Goal: Task Accomplishment & Management: Use online tool/utility

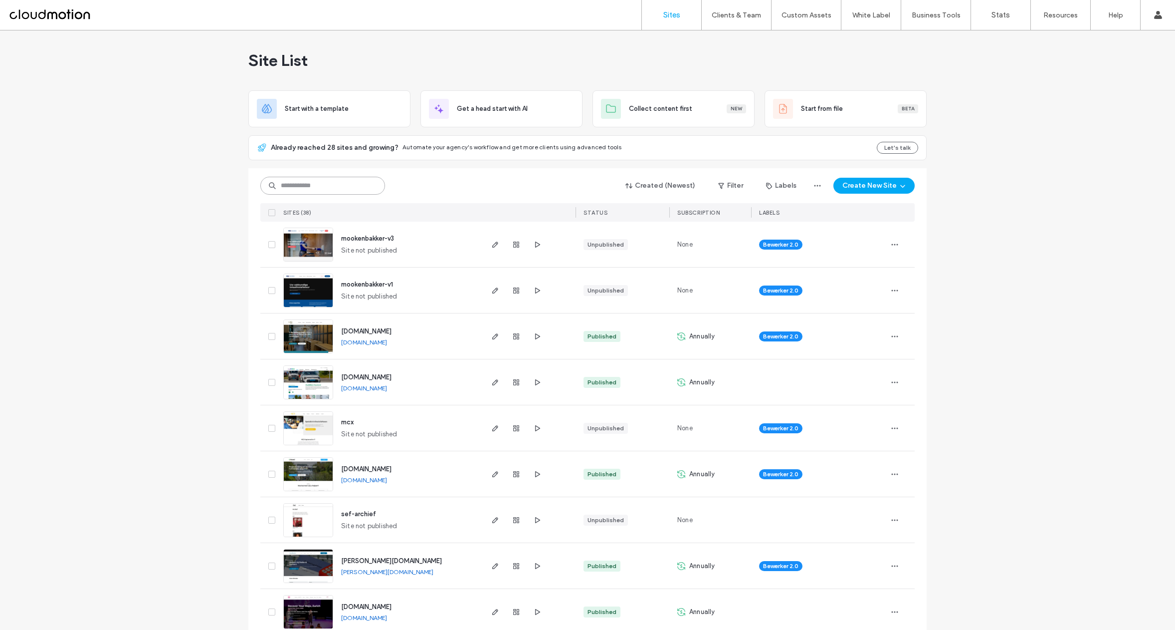
click at [313, 186] on input at bounding box center [322, 186] width 125 height 18
click at [343, 184] on input "**********" at bounding box center [322, 186] width 125 height 18
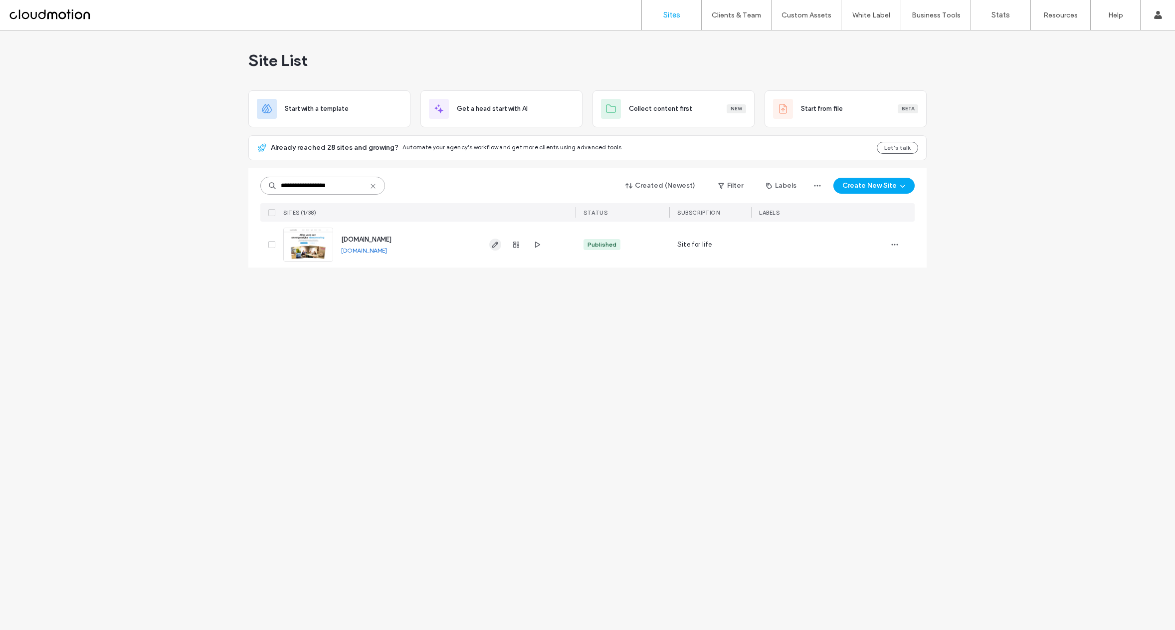
type input "**********"
click at [495, 245] on use "button" at bounding box center [495, 244] width 6 height 6
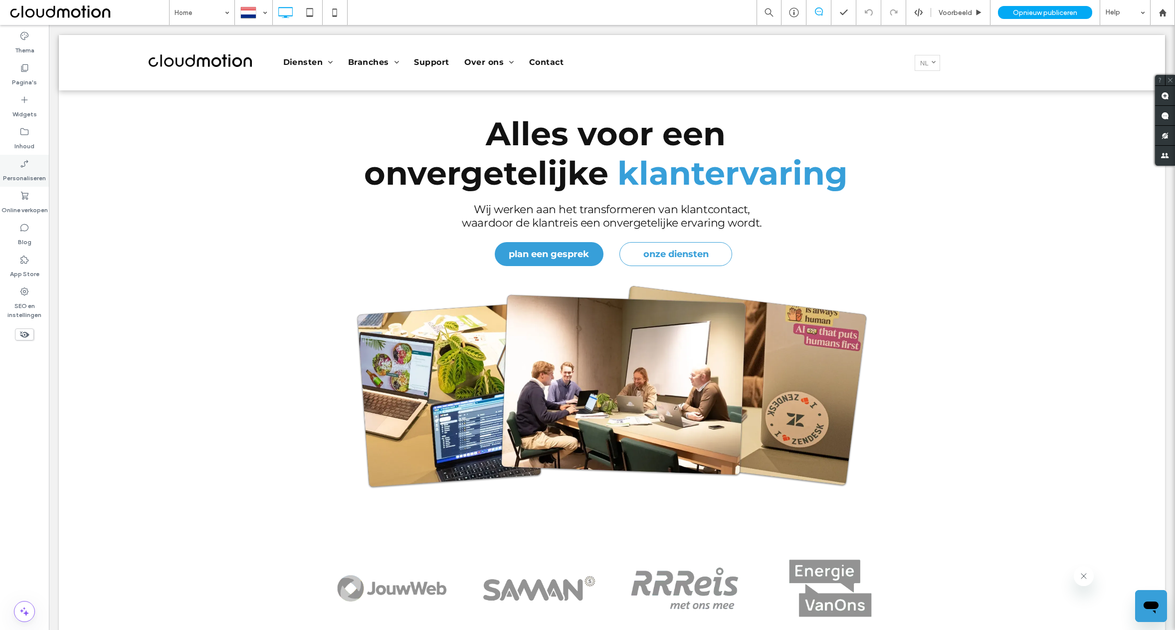
click at [24, 167] on icon at bounding box center [24, 164] width 10 height 10
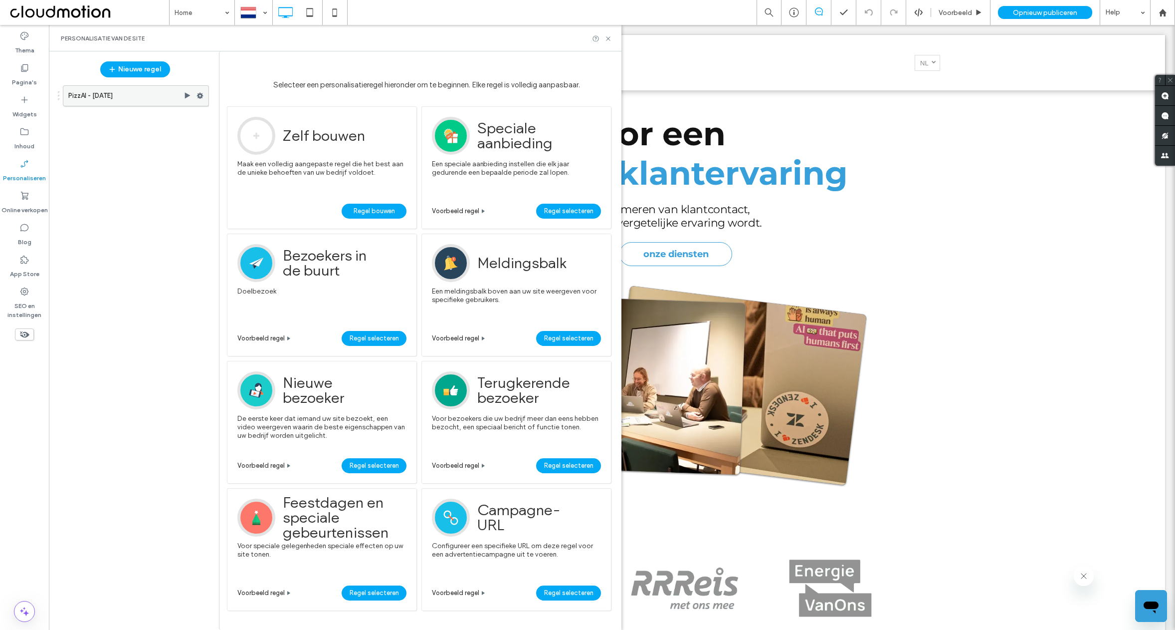
click at [149, 96] on label "PizzAI - [DATE]" at bounding box center [125, 96] width 115 height 20
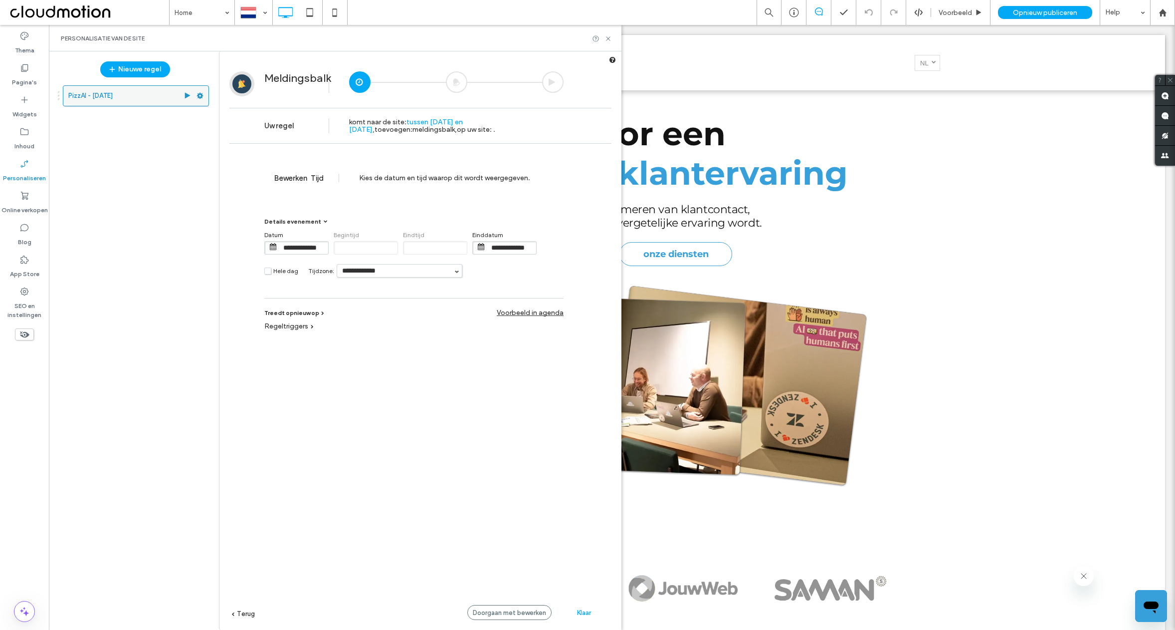
click at [198, 97] on icon at bounding box center [200, 95] width 7 height 7
drag, startPoint x: 279, startPoint y: 116, endPoint x: 358, endPoint y: 138, distance: 82.3
click at [310, 126] on div "Bewerken Trigger bewerken Actie bewerken" at bounding box center [268, 116] width 83 height 18
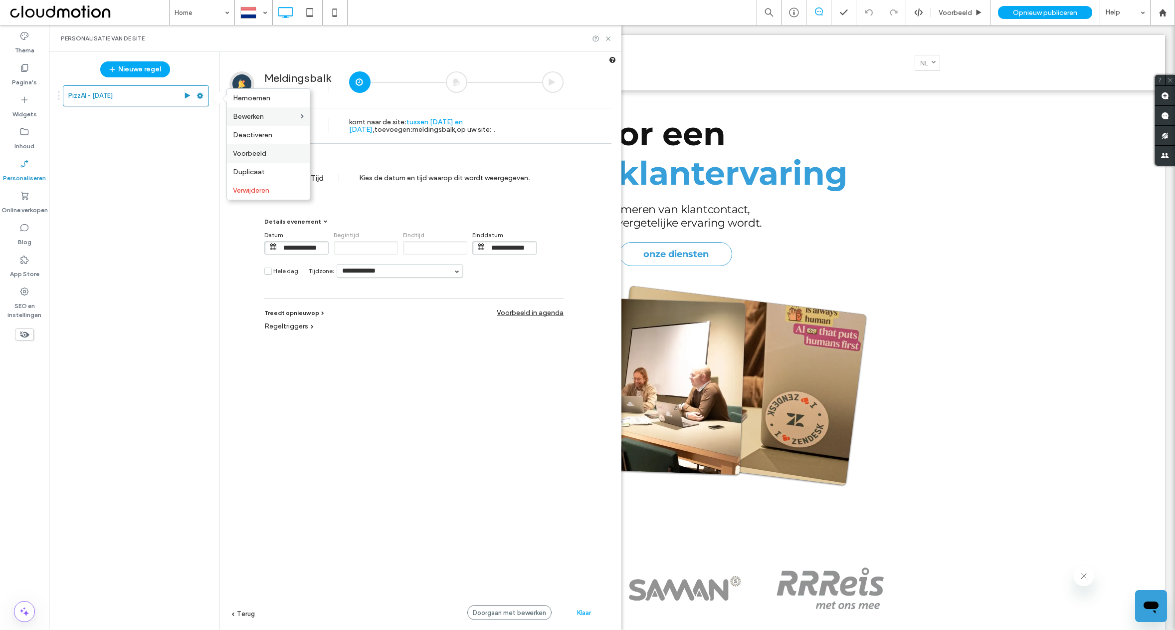
click at [283, 156] on label "Voorbeeld" at bounding box center [268, 153] width 71 height 8
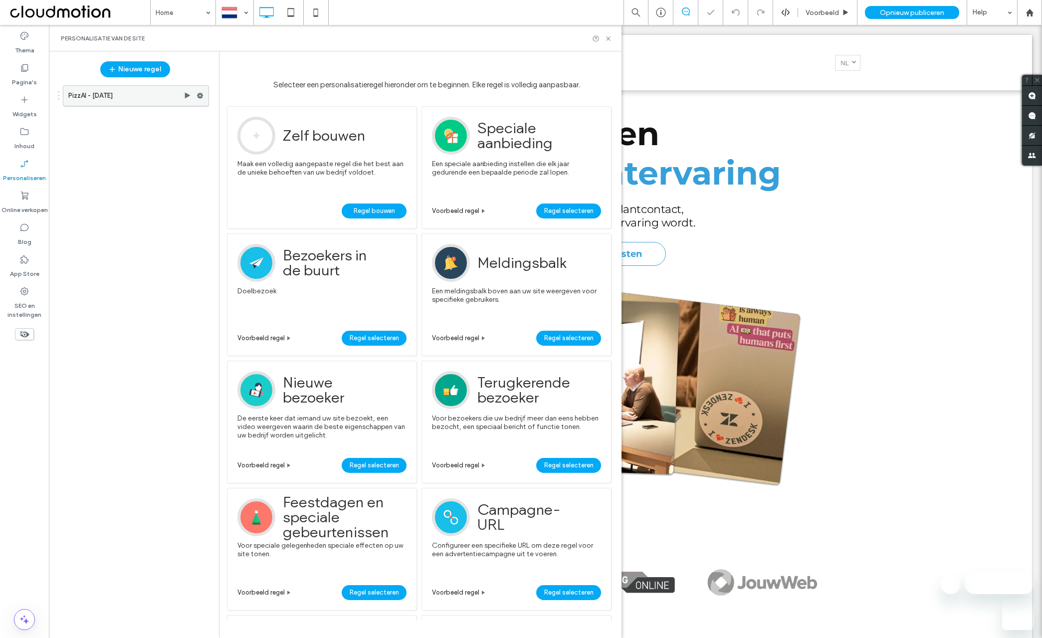
click at [200, 97] on use at bounding box center [200, 96] width 6 height 6
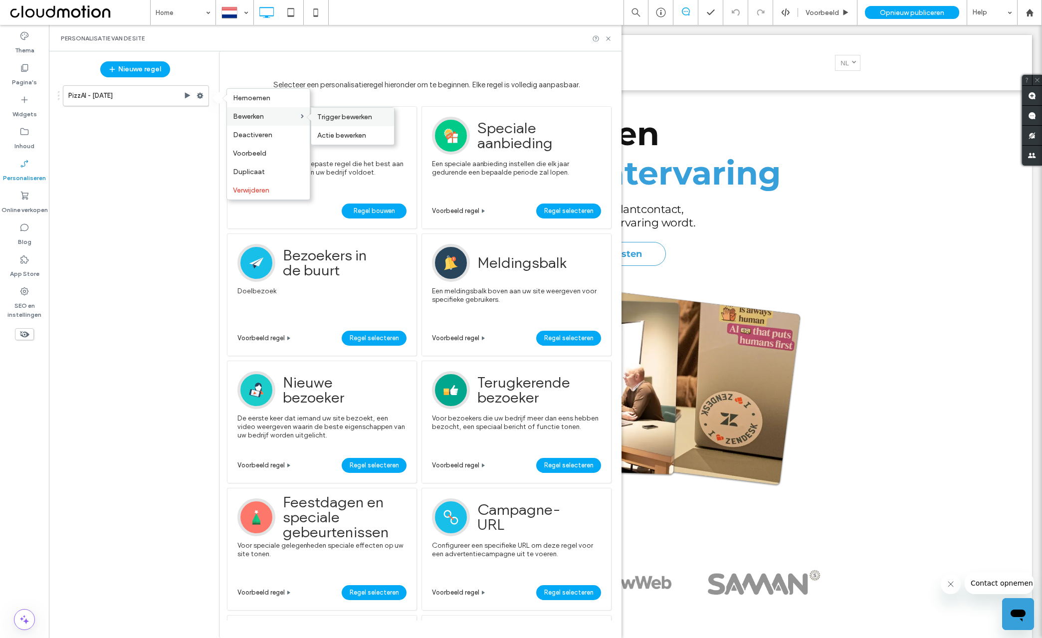
click at [342, 115] on span "Trigger bewerken" at bounding box center [344, 117] width 55 height 8
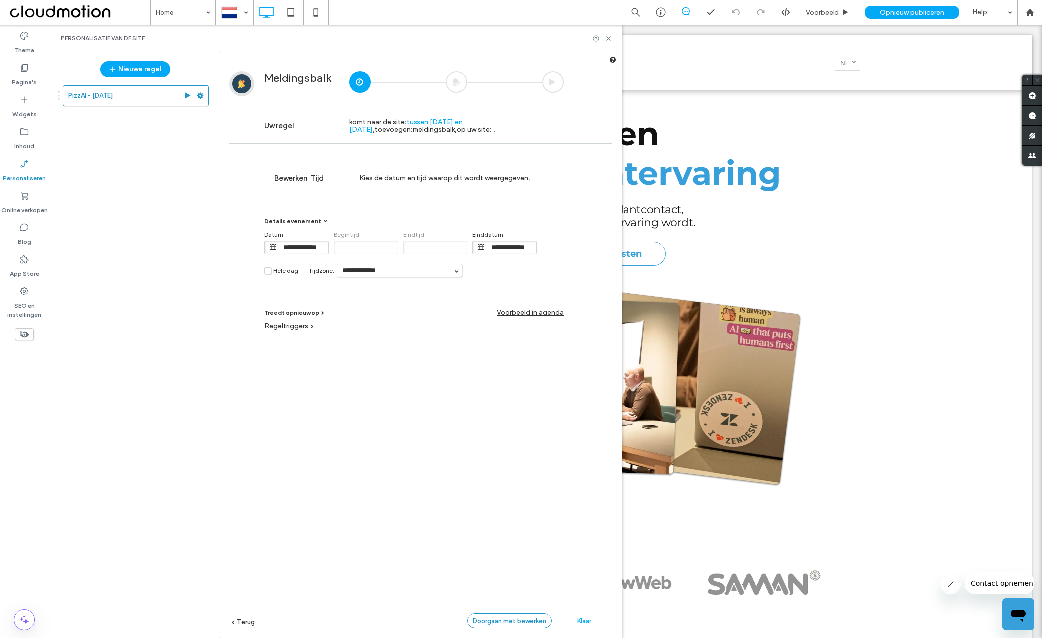
click at [529, 623] on span "Doorgaan met bewerken" at bounding box center [509, 620] width 73 height 7
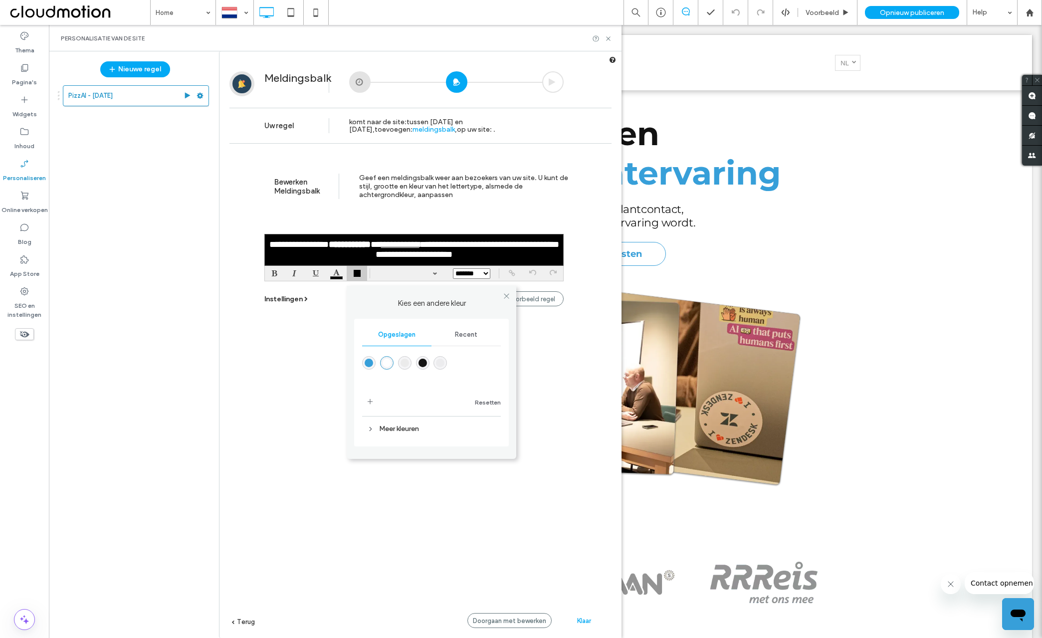
click at [358, 275] on div at bounding box center [357, 273] width 8 height 8
click at [406, 362] on div "rgba(235,235,235,1)" at bounding box center [405, 363] width 8 height 8
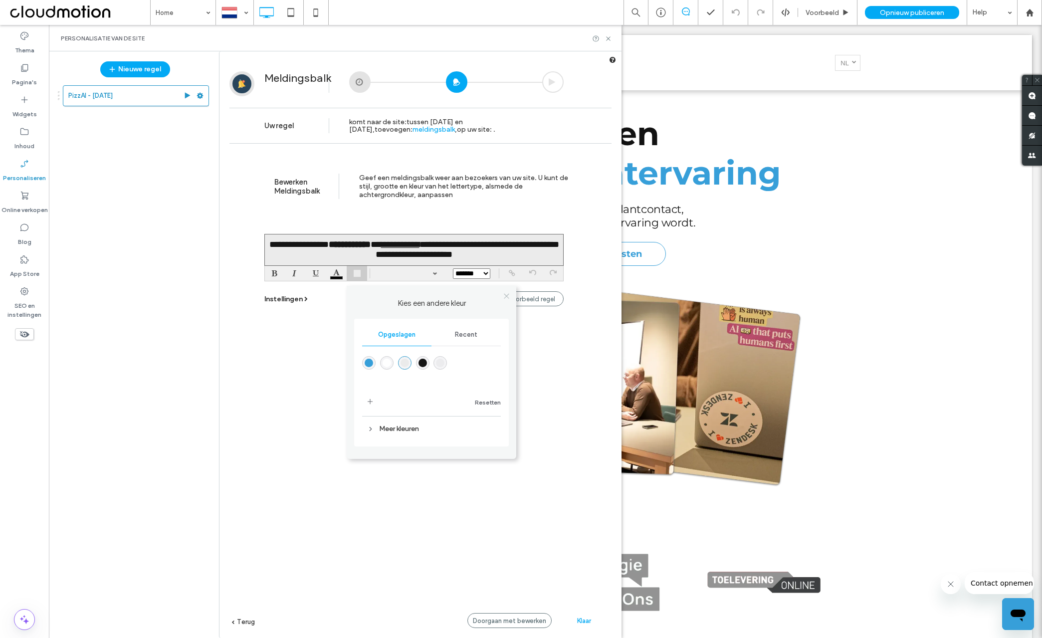
click at [506, 296] on span at bounding box center [506, 295] width 7 height 15
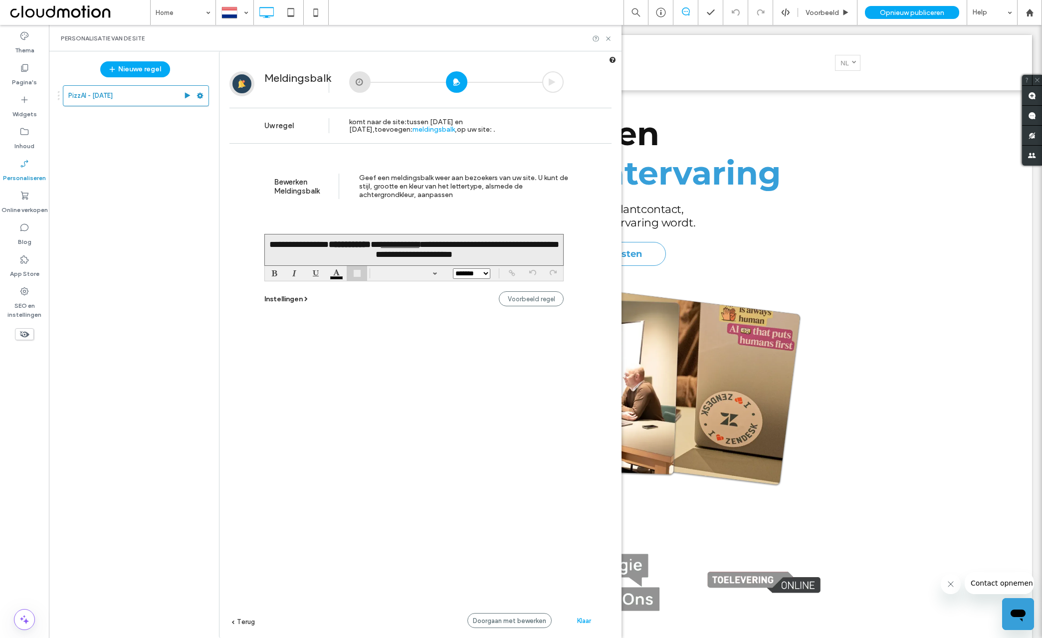
click at [292, 298] on span "Instellingen" at bounding box center [283, 299] width 38 height 8
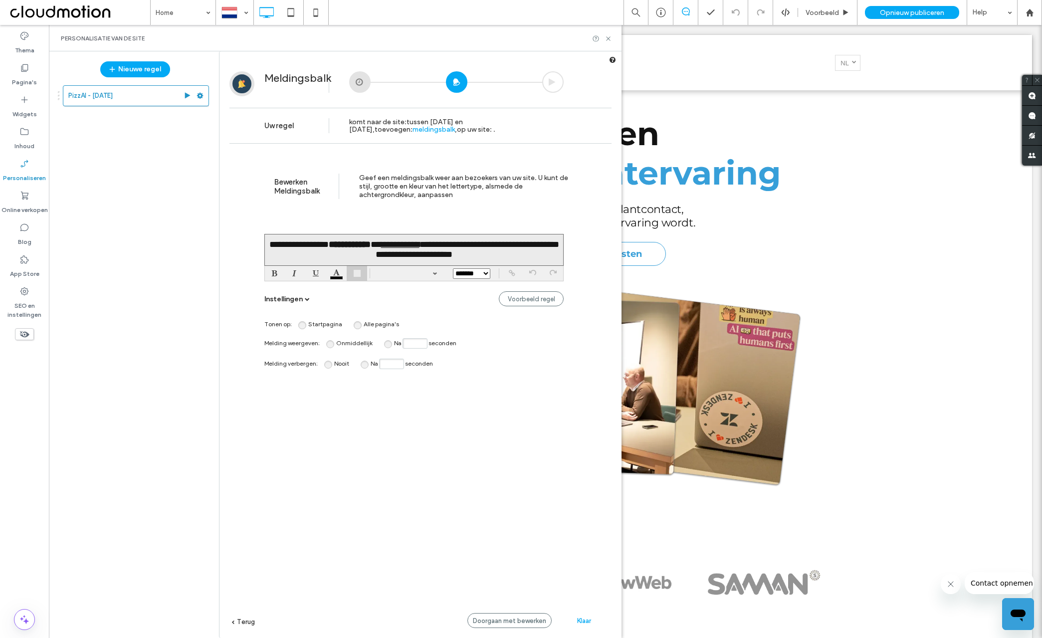
click at [394, 345] on span "Na" at bounding box center [397, 342] width 7 height 7
click at [416, 345] on input "Na seconden" at bounding box center [415, 343] width 25 height 10
type input "*"
click at [458, 362] on div "Melding verbergen : Nooit Na seconden" at bounding box center [413, 363] width 299 height 15
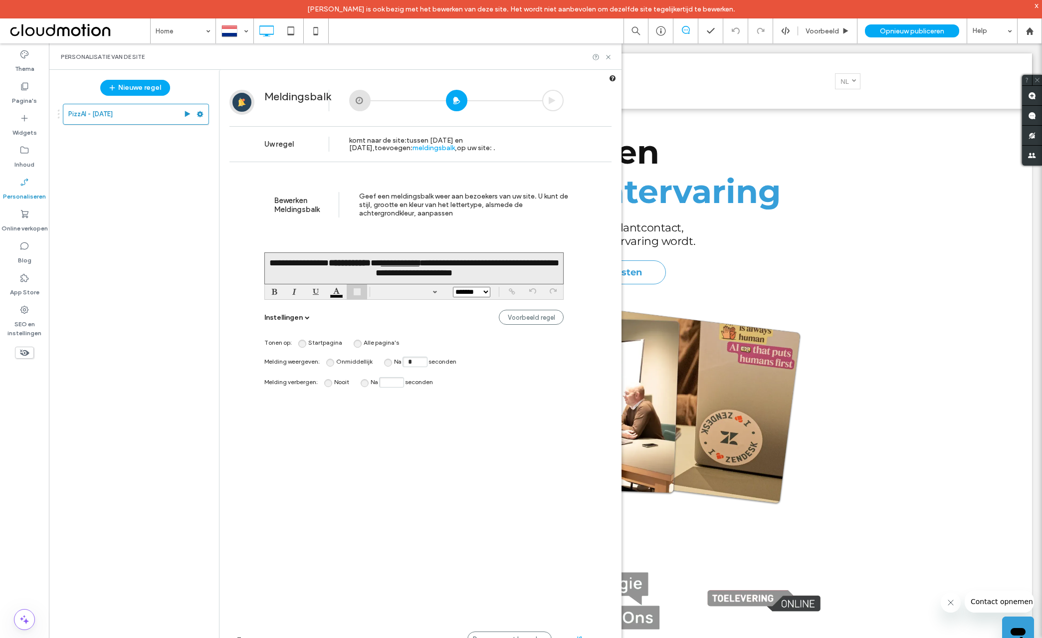
click at [306, 319] on icon at bounding box center [306, 318] width 5 height 5
click at [306, 319] on icon at bounding box center [306, 317] width 5 height 5
drag, startPoint x: 758, startPoint y: 124, endPoint x: 672, endPoint y: 180, distance: 102.4
click at [755, 124] on div "Alles voor een onvergetelijke klantervaring Wij werken aan het transformeren va…" at bounding box center [545, 319] width 599 height 392
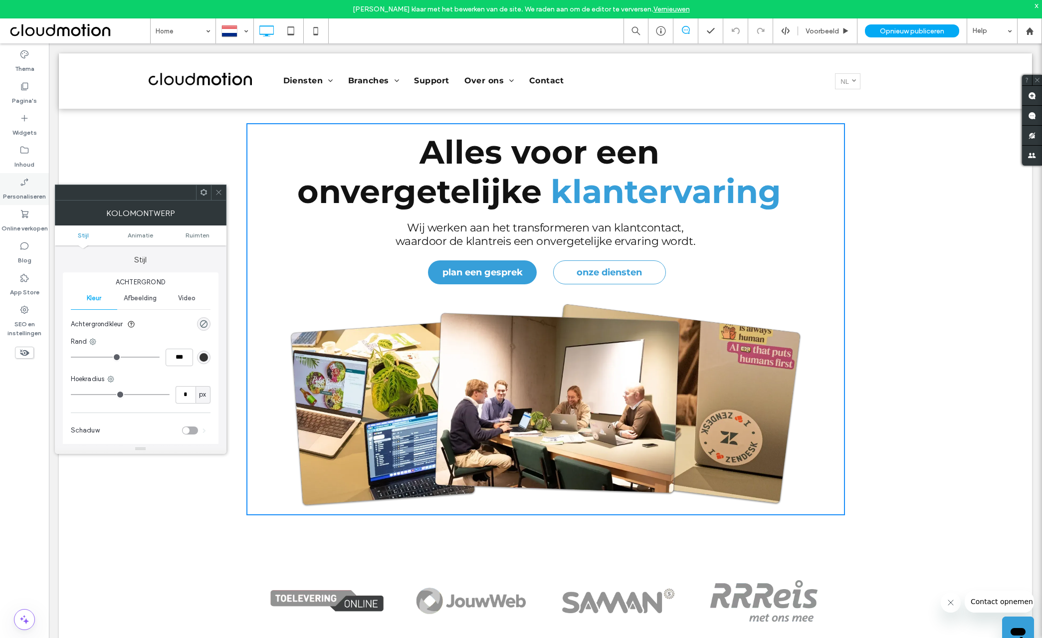
click at [24, 190] on label "Personaliseren" at bounding box center [24, 194] width 43 height 14
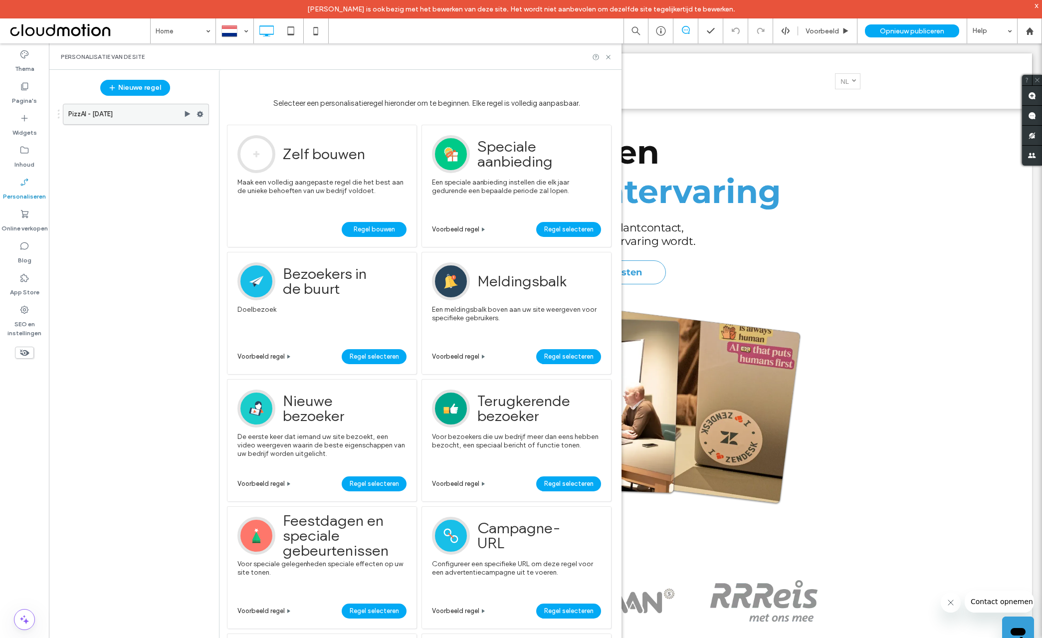
click at [167, 114] on label "PizzAI - [DATE]" at bounding box center [125, 114] width 115 height 20
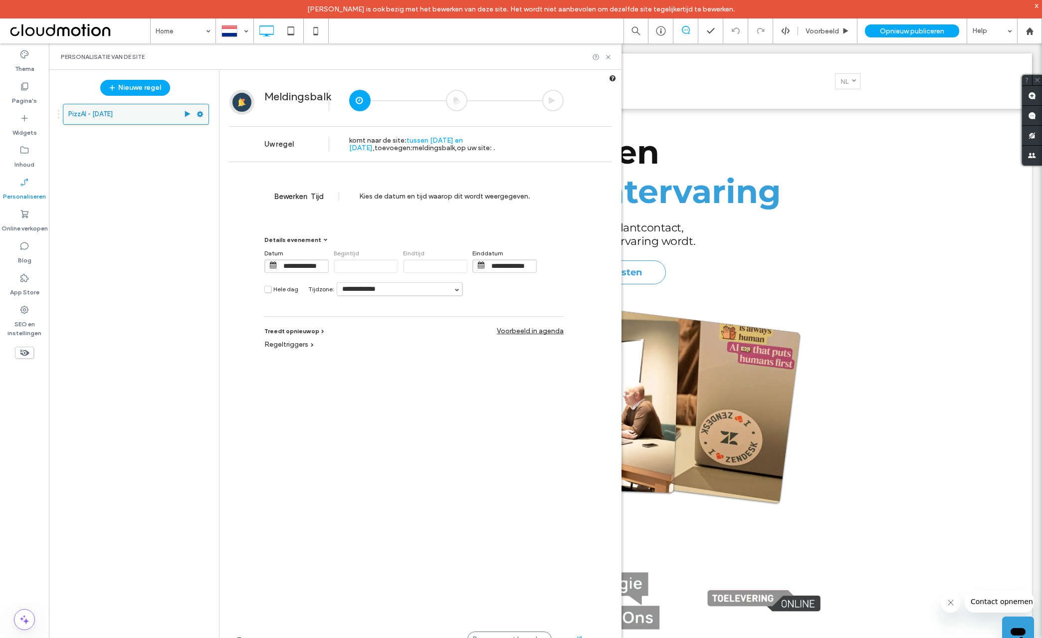
click at [201, 115] on use at bounding box center [200, 114] width 6 height 6
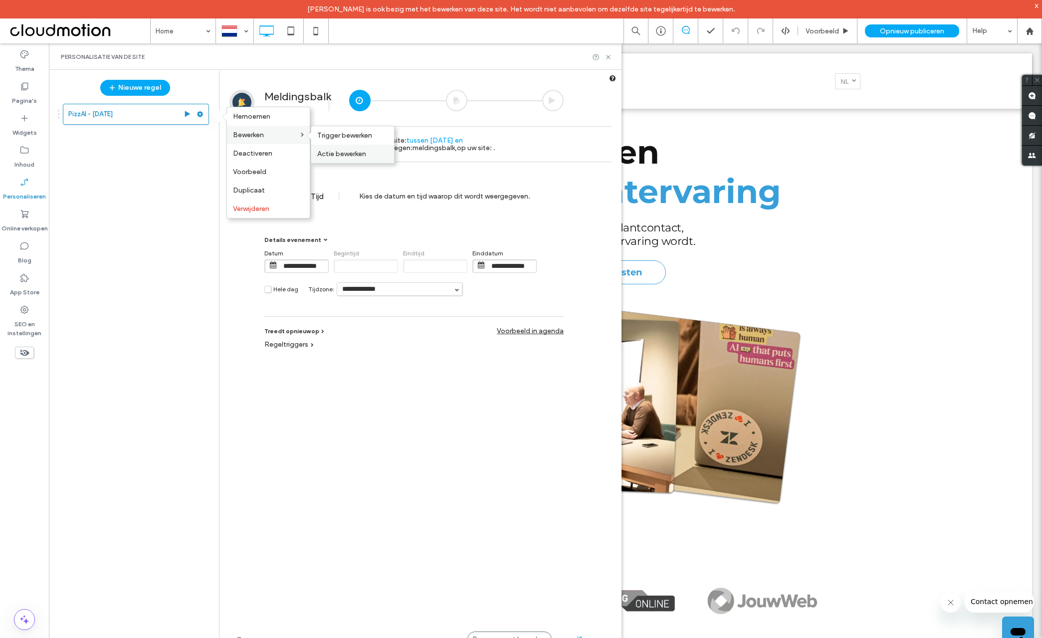
click at [338, 152] on span "Actie bewerken" at bounding box center [341, 154] width 49 height 8
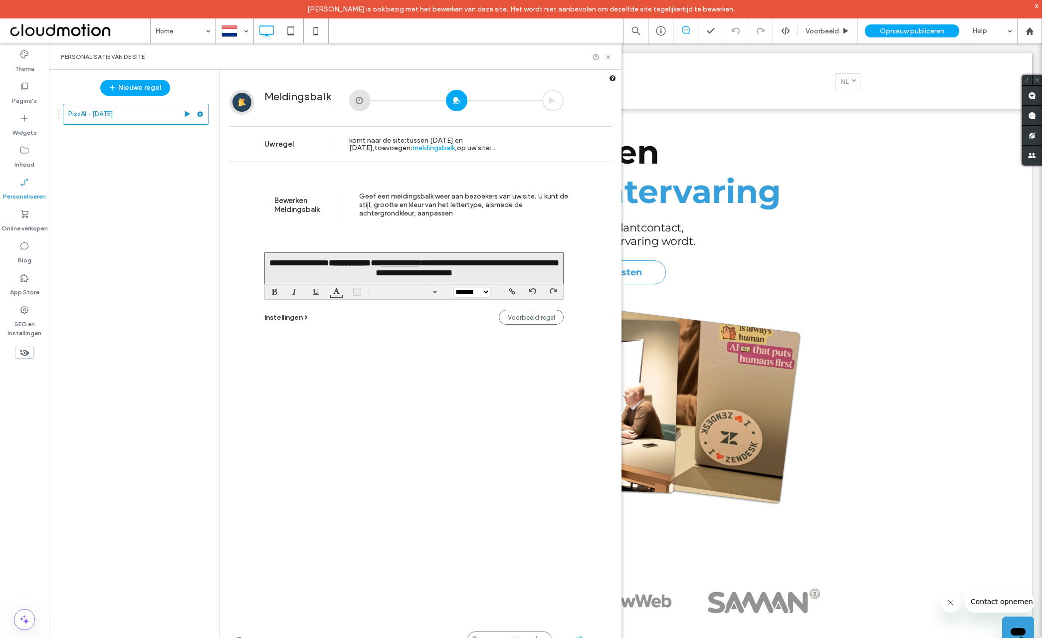
click at [413, 147] on span "meldingsbalk" at bounding box center [434, 148] width 42 height 8
click at [305, 317] on icon at bounding box center [306, 317] width 5 height 5
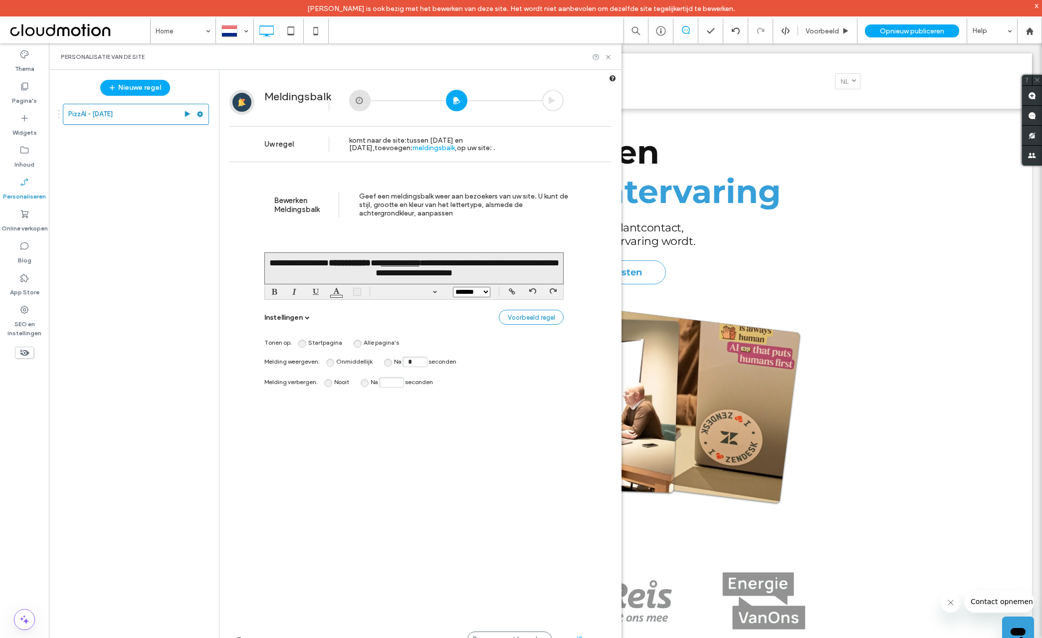
click at [530, 321] on span "Voorbeeld regel" at bounding box center [531, 317] width 47 height 7
